Goal: Transaction & Acquisition: Purchase product/service

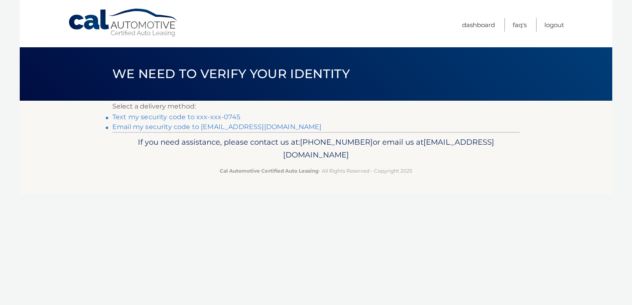
click at [211, 117] on link "Text my security code to xxx-xxx-0745" at bounding box center [176, 117] width 128 height 8
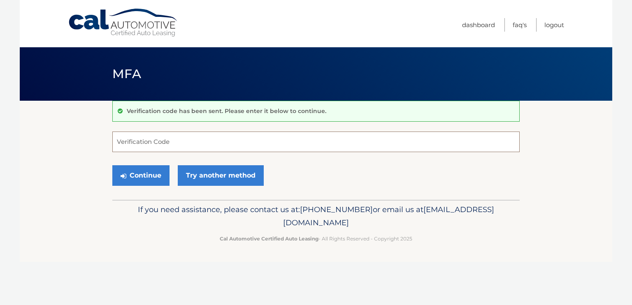
click at [149, 143] on input "Verification Code" at bounding box center [315, 142] width 407 height 21
type input "405506"
click at [129, 179] on button "Continue" at bounding box center [140, 175] width 57 height 21
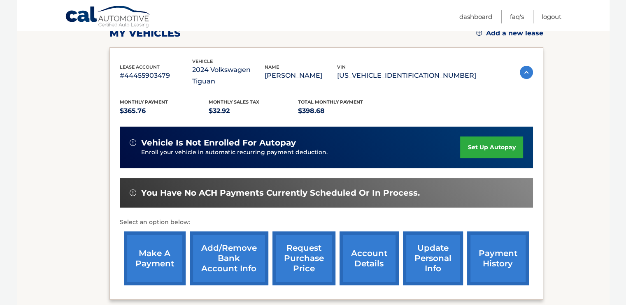
scroll to position [135, 0]
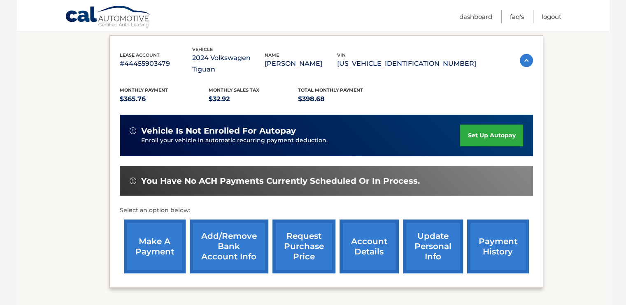
click at [143, 235] on link "make a payment" at bounding box center [155, 247] width 62 height 54
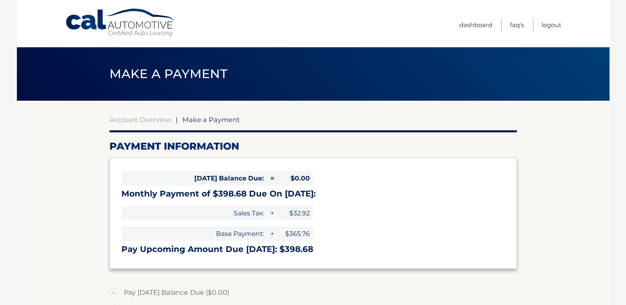
select select "NGRhNjU1NTYtZTJhNS00NzY0LTg3YmYtNGRhZjY4YzBjMDI2"
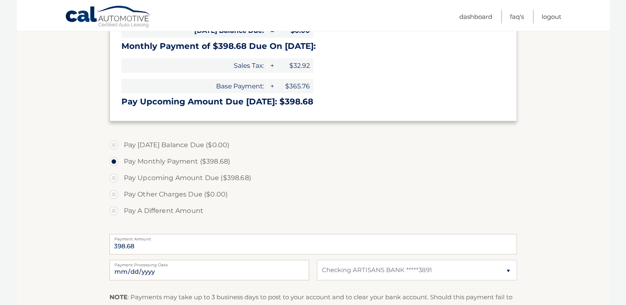
scroll to position [156, 0]
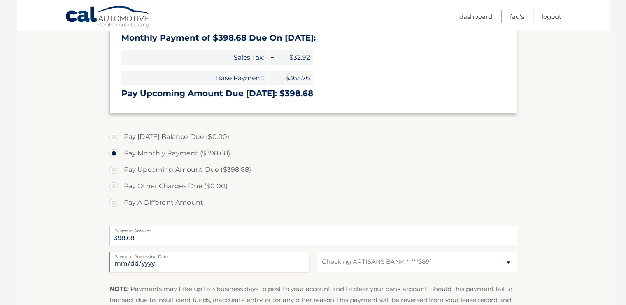
click at [128, 262] on input "2025-10-12" at bounding box center [209, 262] width 200 height 21
type input "2025-10-31"
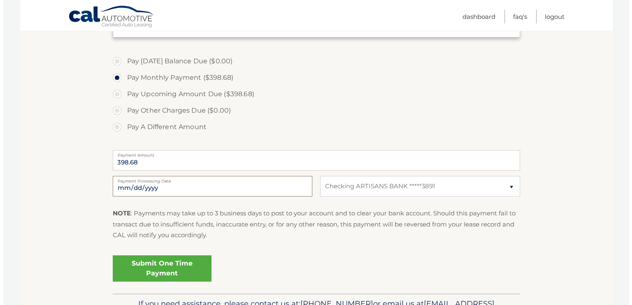
scroll to position [240, 0]
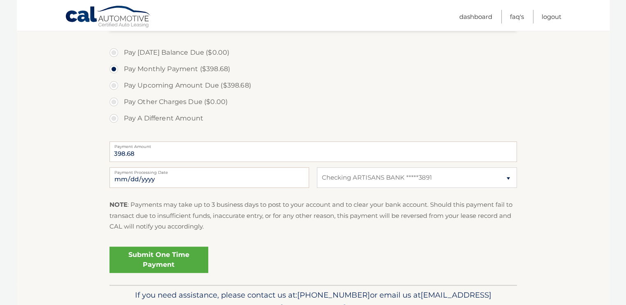
click at [164, 259] on link "Submit One Time Payment" at bounding box center [158, 260] width 99 height 26
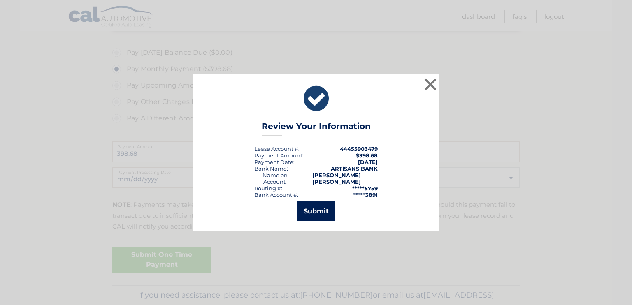
click at [310, 207] on button "Submit" at bounding box center [316, 212] width 38 height 20
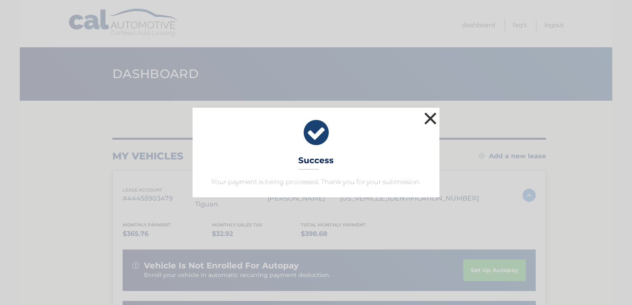
click at [430, 117] on button "×" at bounding box center [430, 118] width 16 height 16
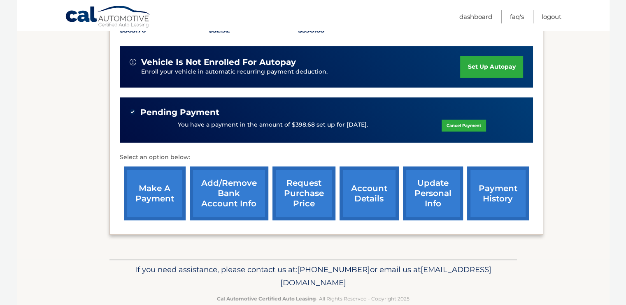
scroll to position [204, 0]
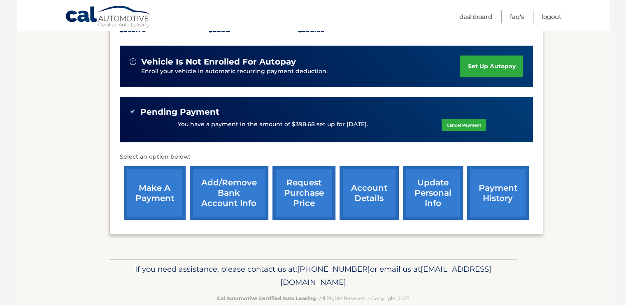
click at [498, 191] on link "payment history" at bounding box center [498, 193] width 62 height 54
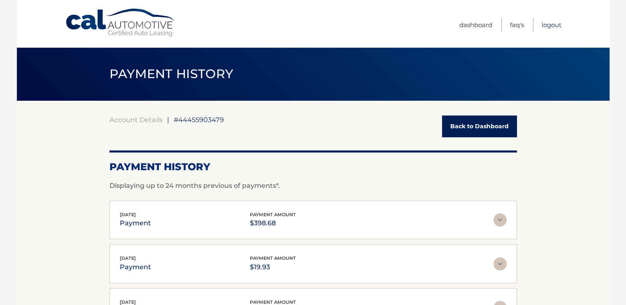
click at [548, 25] on link "Logout" at bounding box center [551, 25] width 20 height 14
